Goal: Task Accomplishment & Management: Use online tool/utility

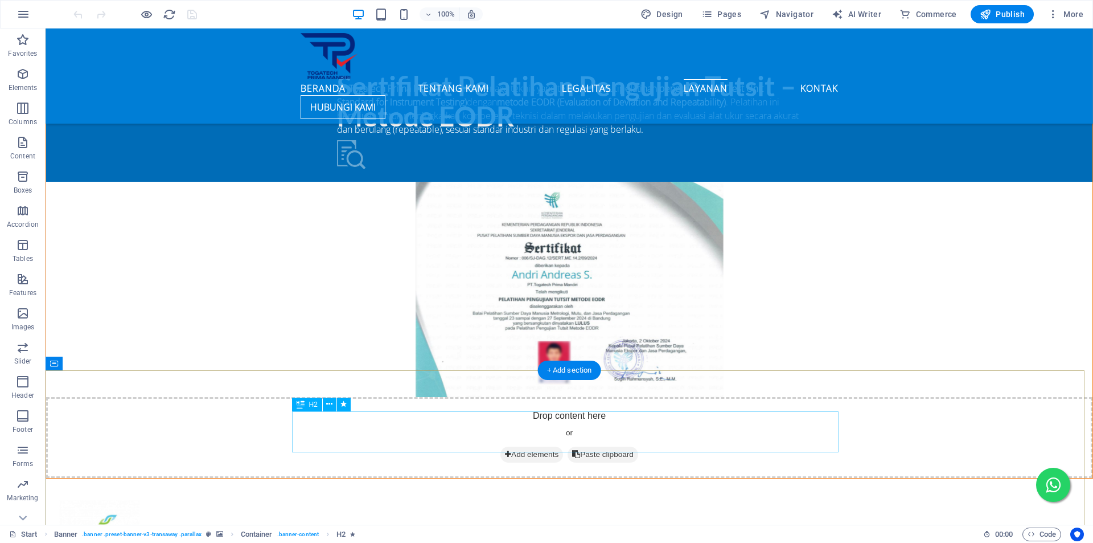
scroll to position [2702, 0]
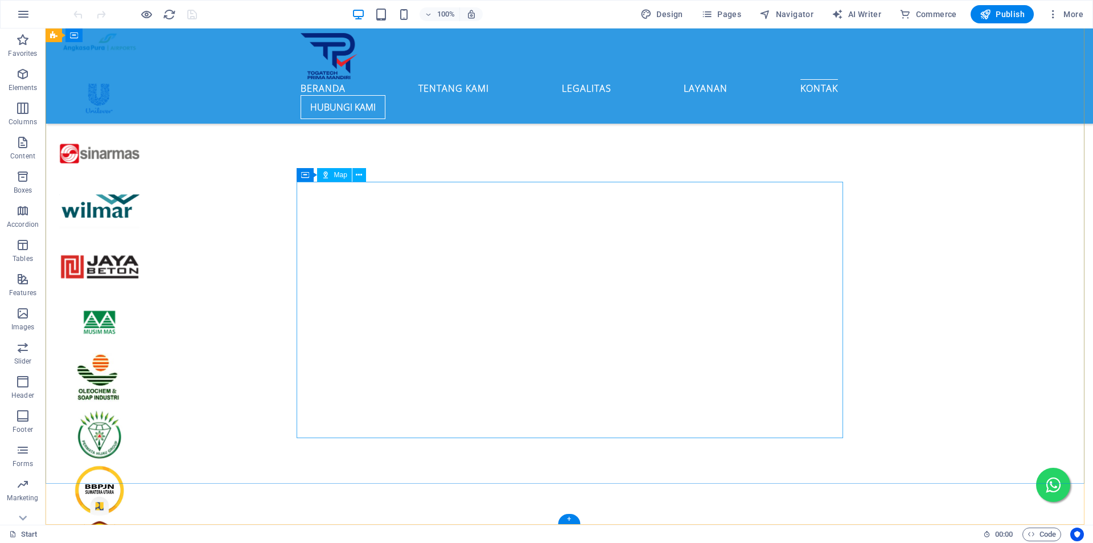
select select "1"
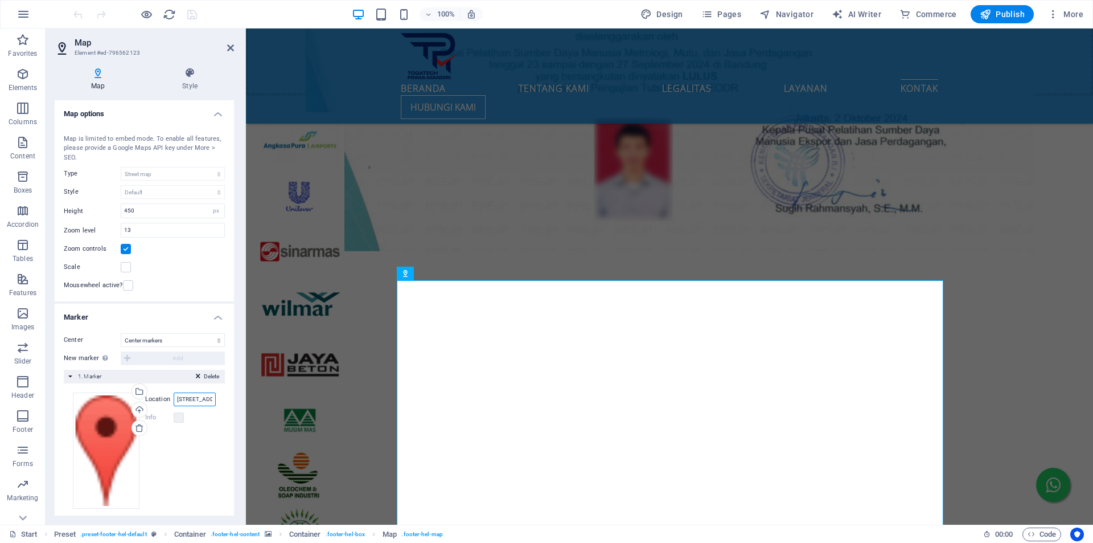
click at [202, 398] on input "[STREET_ADDRESS] Kelurahan Harjosari Kecamatan harjosari II" at bounding box center [195, 399] width 42 height 14
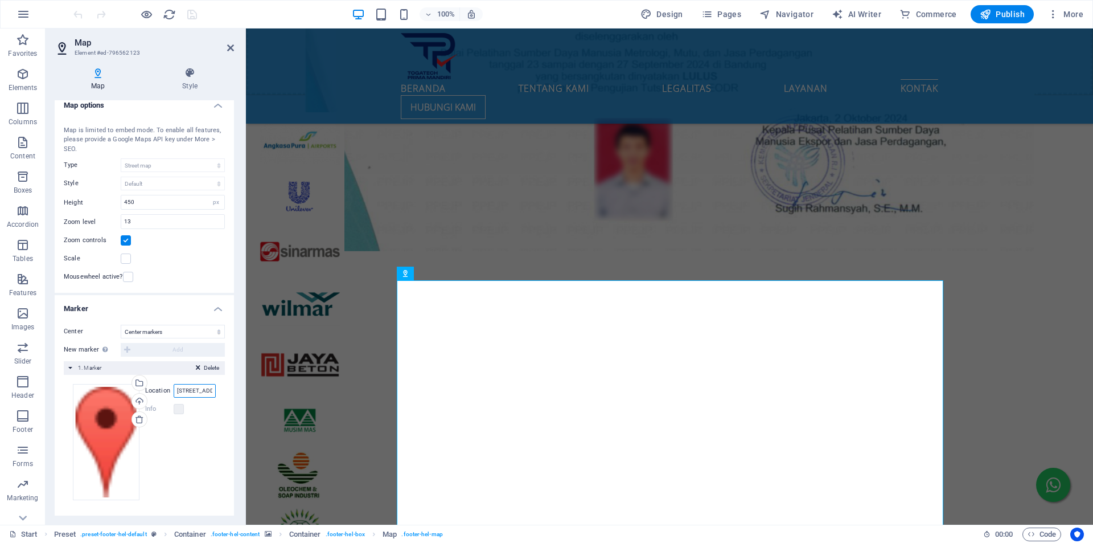
scroll to position [9, 0]
paste input ", Gg. [STREET_ADDRESS]"
type input "[GEOGRAPHIC_DATA], Gg. [STREET_ADDRESS]"
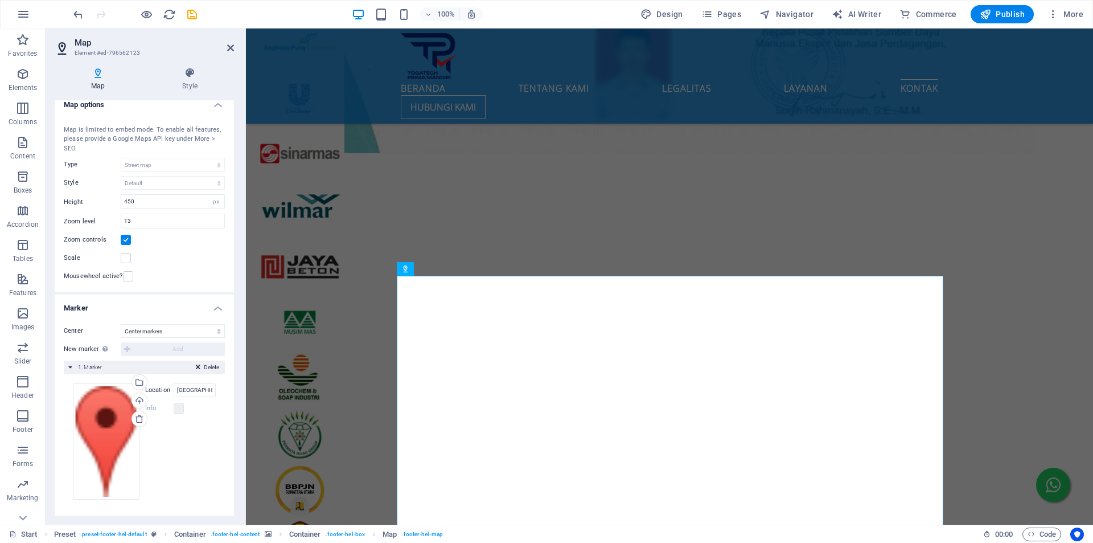
scroll to position [2801, 0]
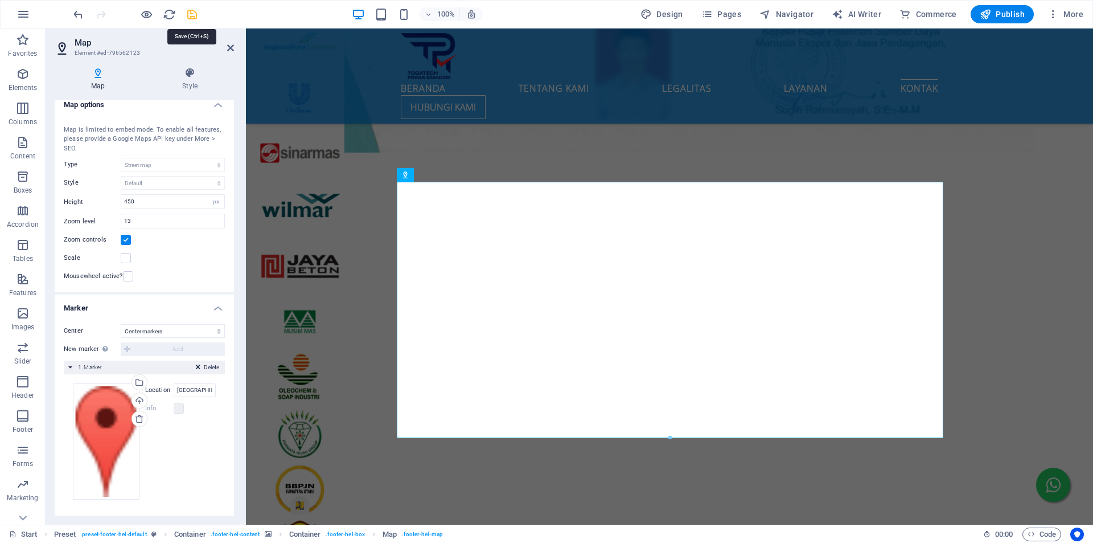
click at [191, 14] on icon "save" at bounding box center [192, 14] width 13 height 13
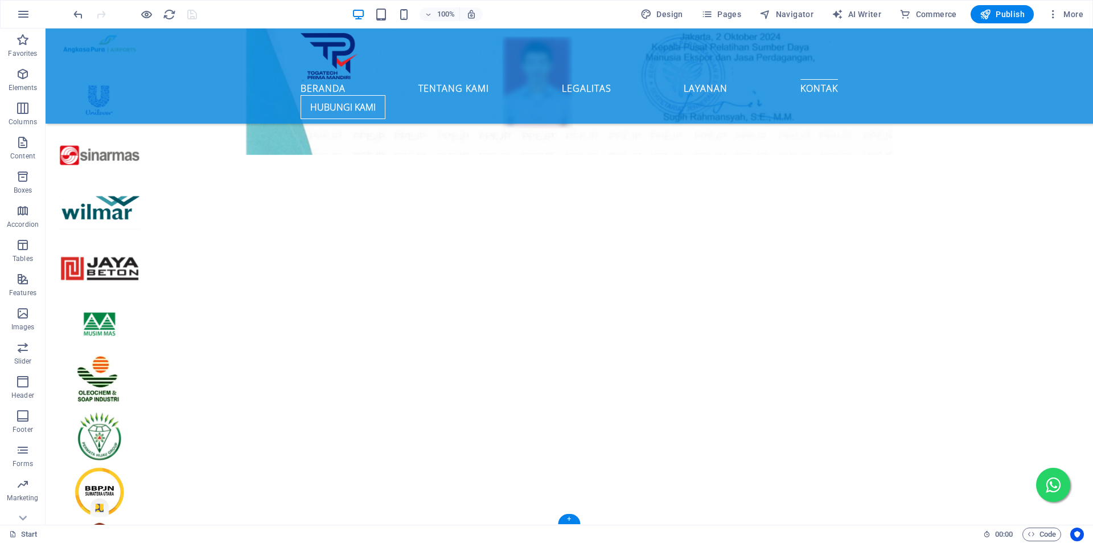
scroll to position [2702, 0]
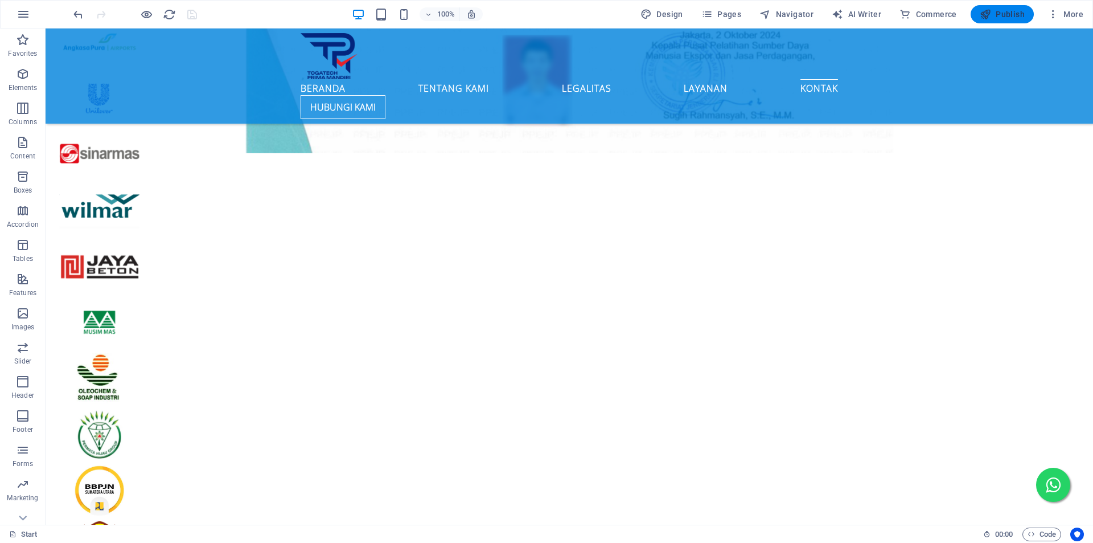
click at [991, 9] on icon "button" at bounding box center [985, 14] width 11 height 11
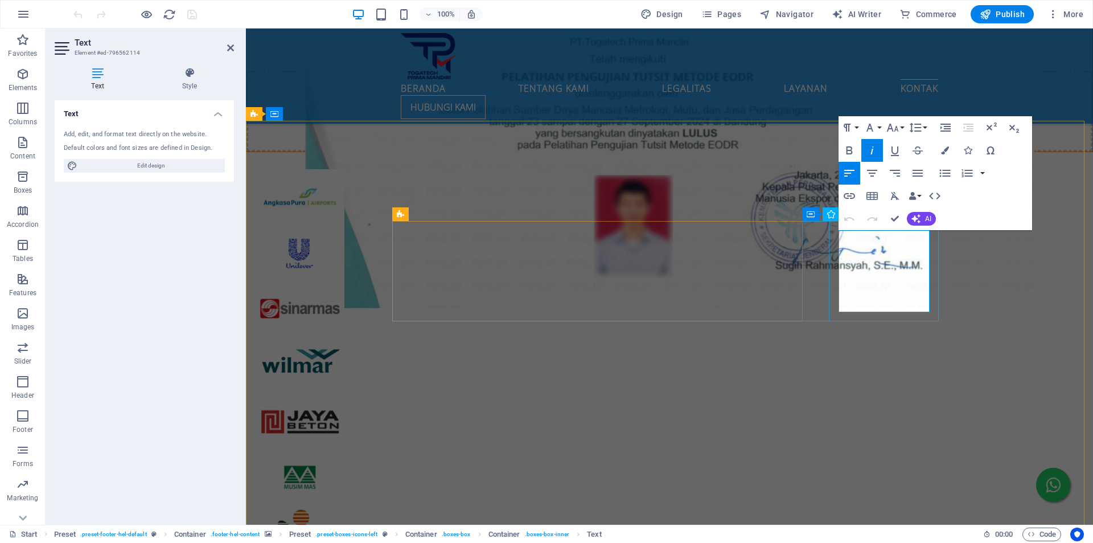
drag, startPoint x: 871, startPoint y: 305, endPoint x: 824, endPoint y: 244, distance: 77.2
drag, startPoint x: 872, startPoint y: 303, endPoint x: 842, endPoint y: 278, distance: 38.9
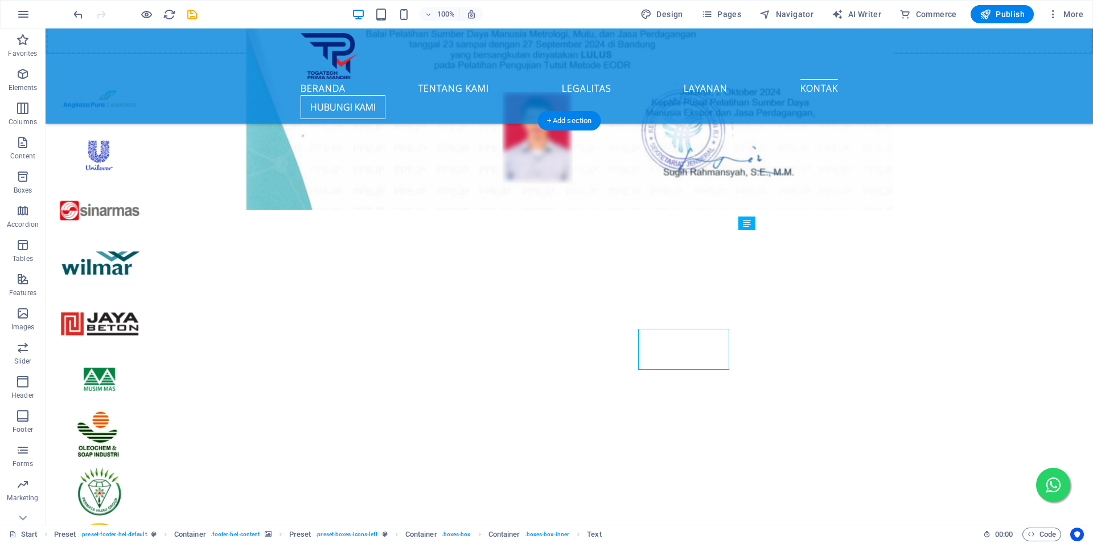
scroll to position [2547, 0]
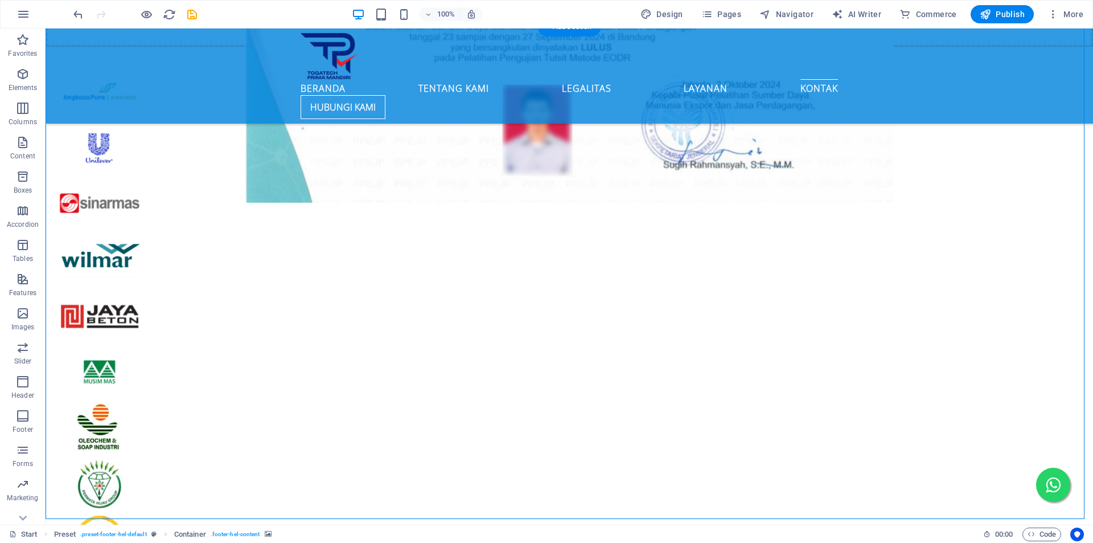
scroll to position [2619, 0]
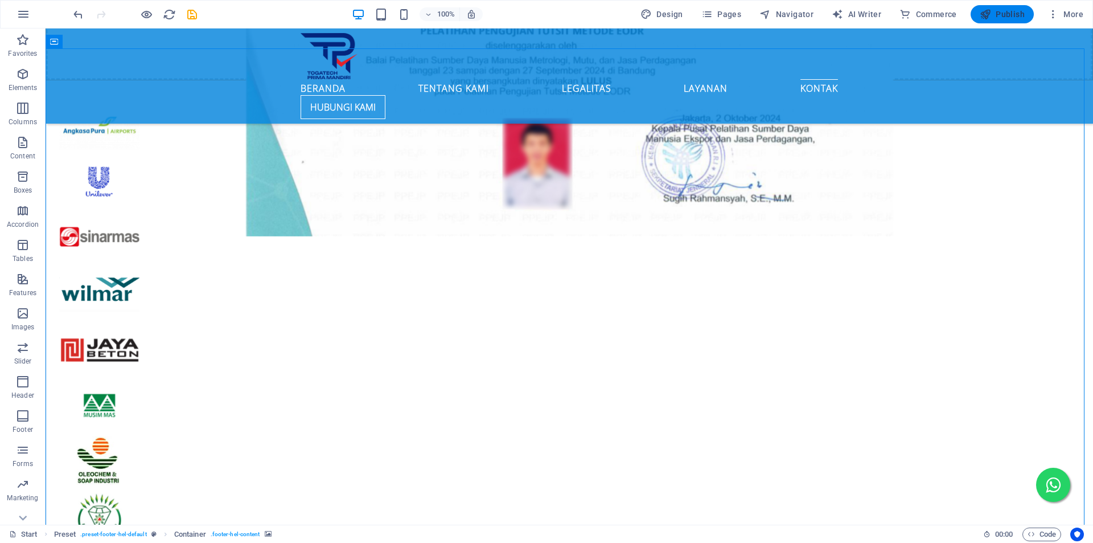
click at [1011, 7] on button "Publish" at bounding box center [1002, 14] width 63 height 18
